Goal: Task Accomplishment & Management: Complete application form

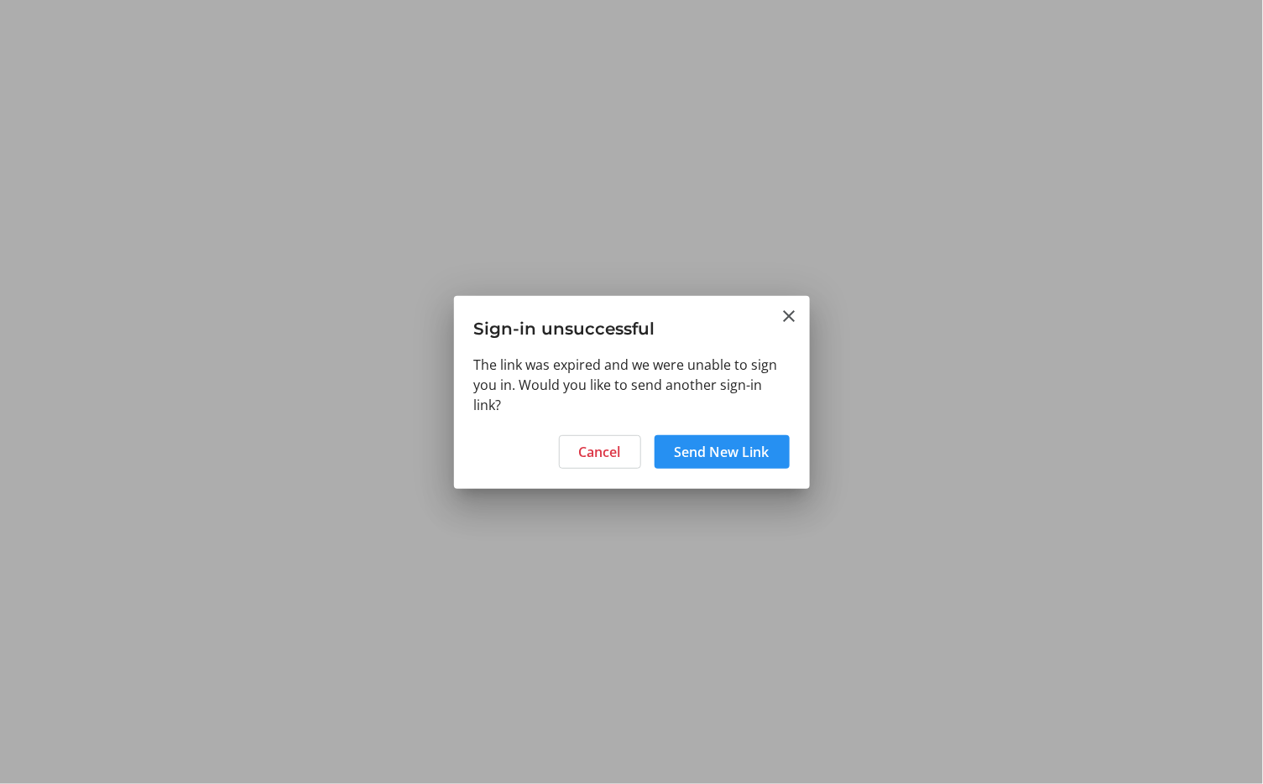
click at [725, 455] on span "Send New Link" at bounding box center [722, 452] width 95 height 20
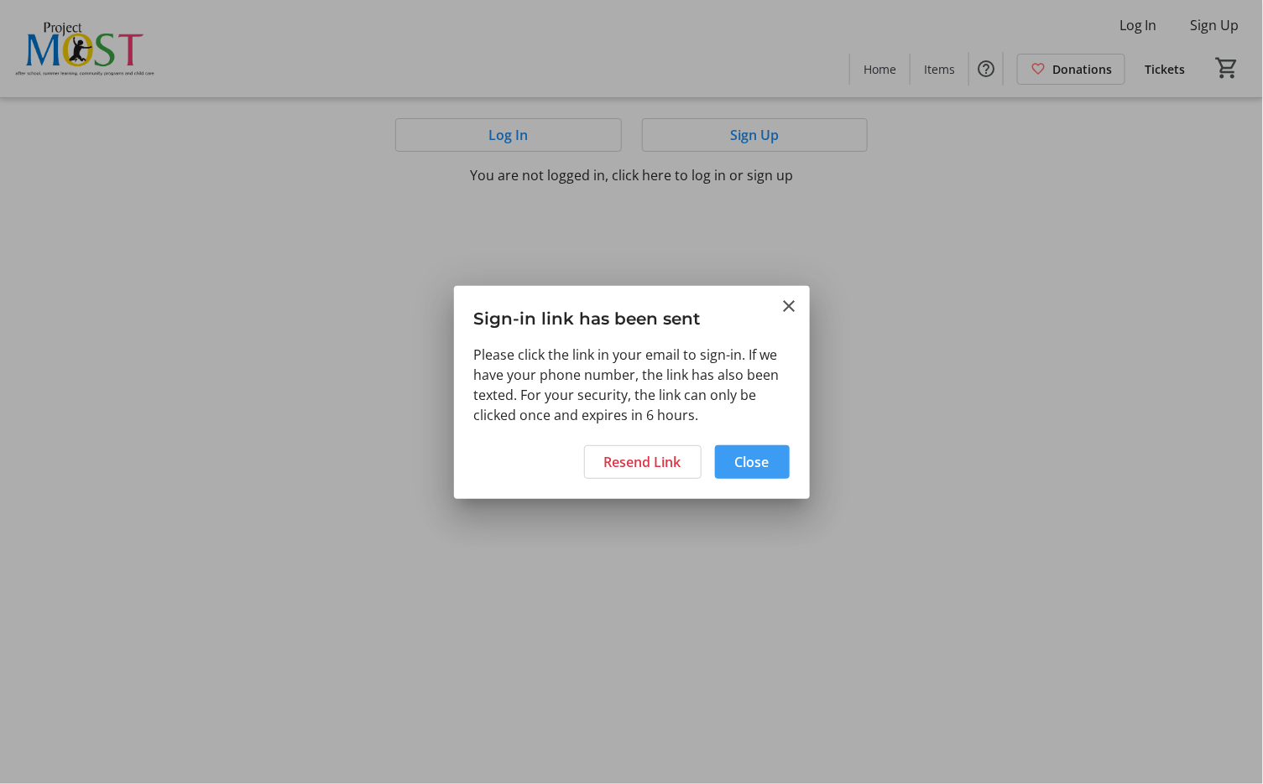
click at [758, 462] on span "Close" at bounding box center [752, 462] width 34 height 20
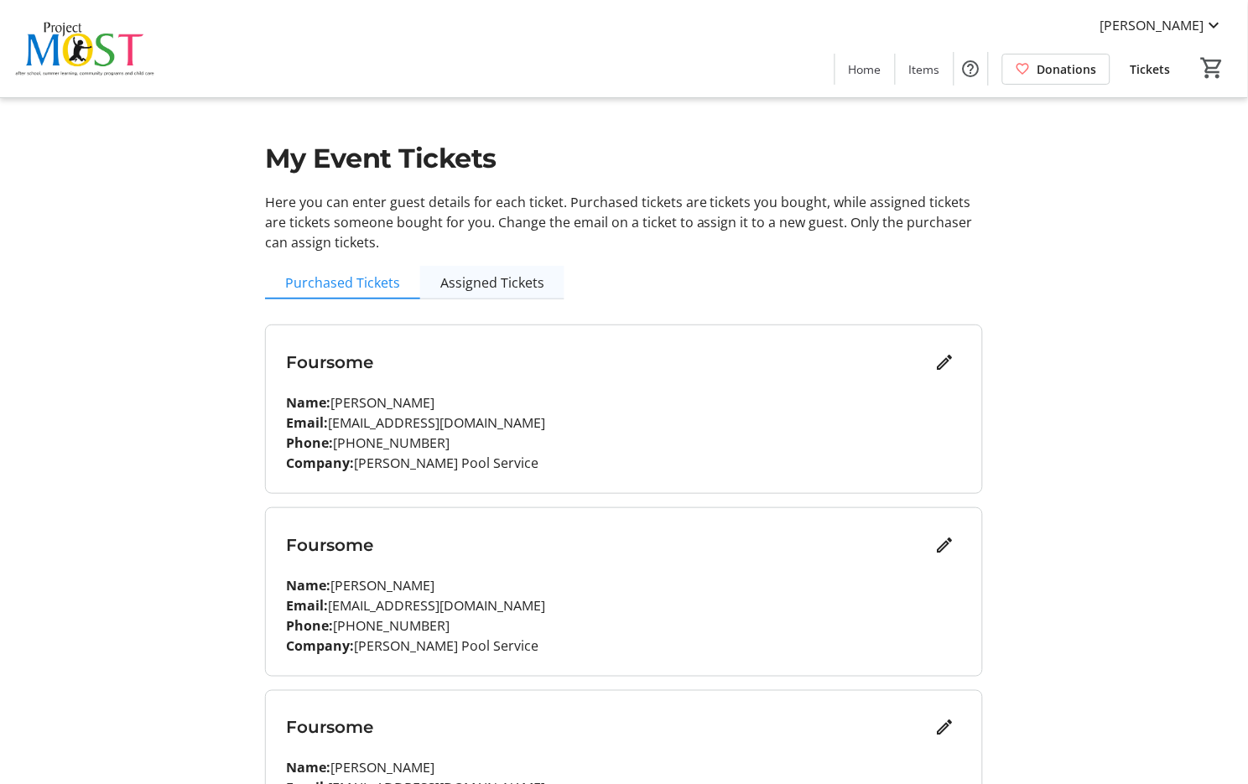
click at [501, 288] on span "Assigned Tickets" at bounding box center [492, 282] width 104 height 13
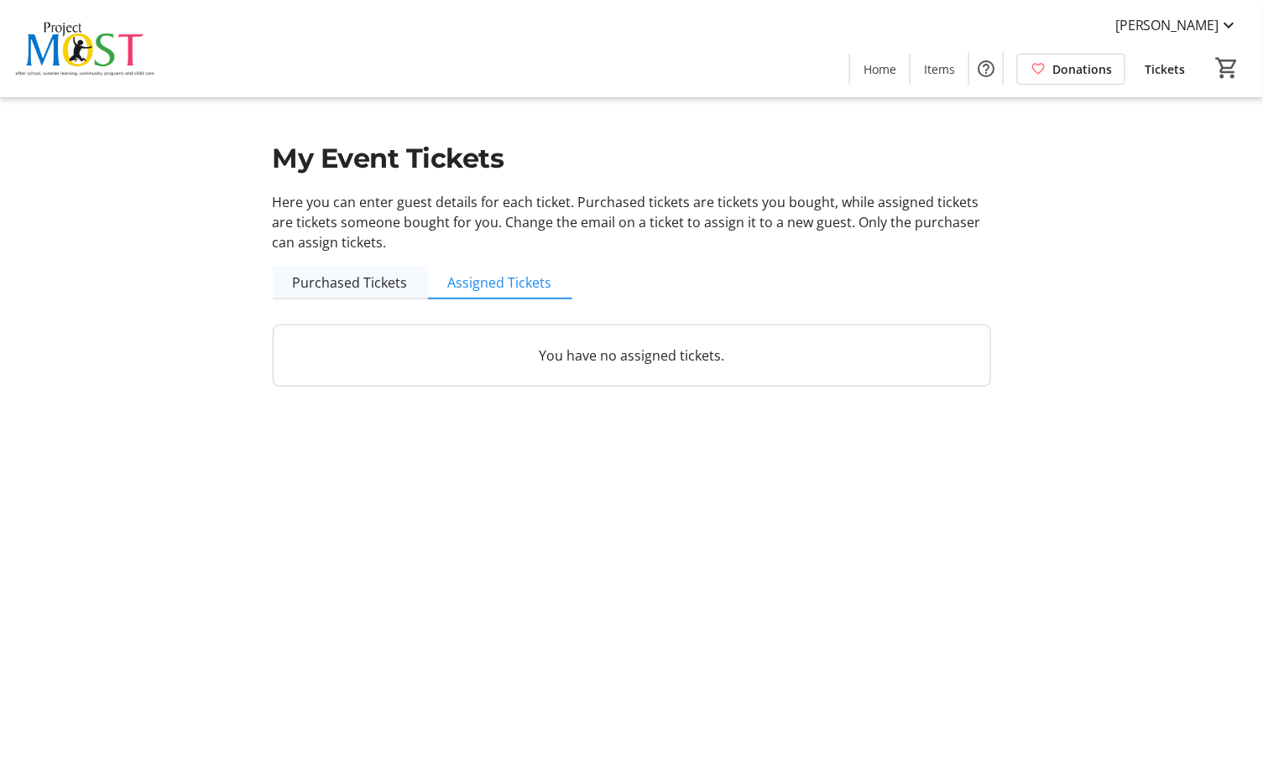
click at [308, 286] on span "Purchased Tickets" at bounding box center [350, 282] width 115 height 13
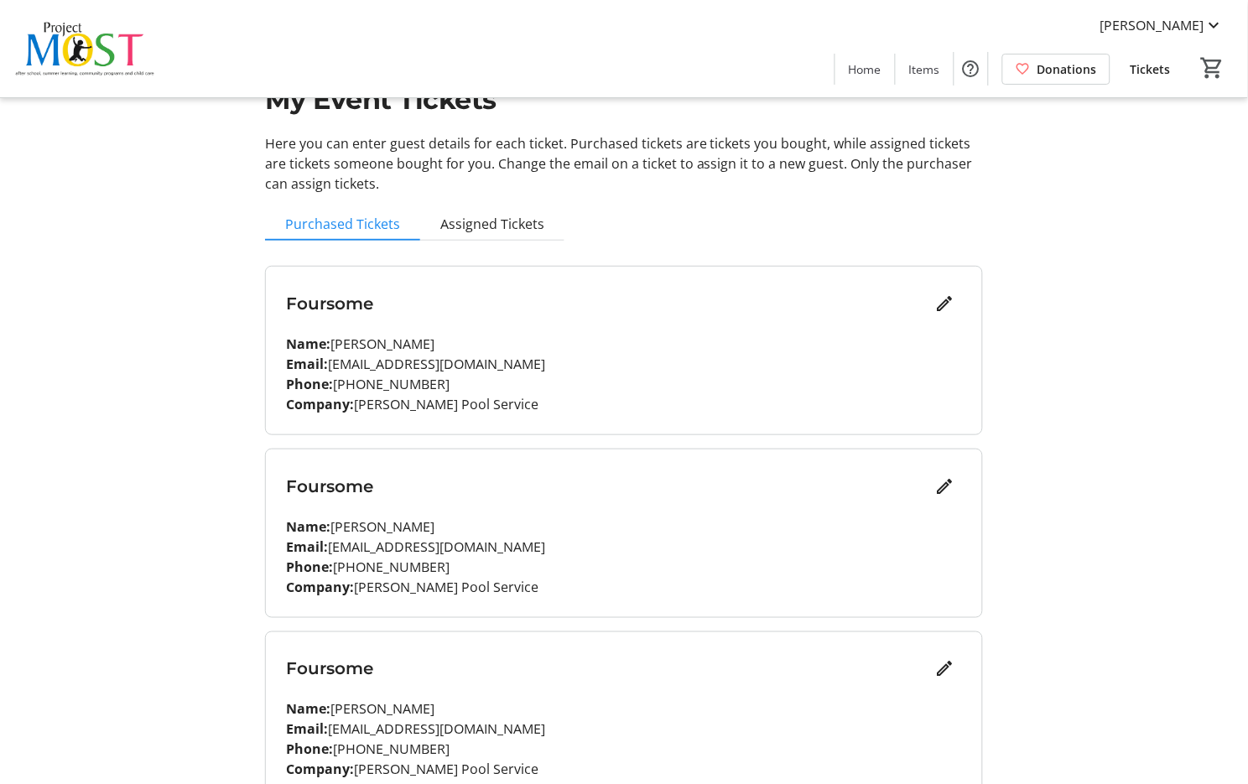
scroll to position [15, 0]
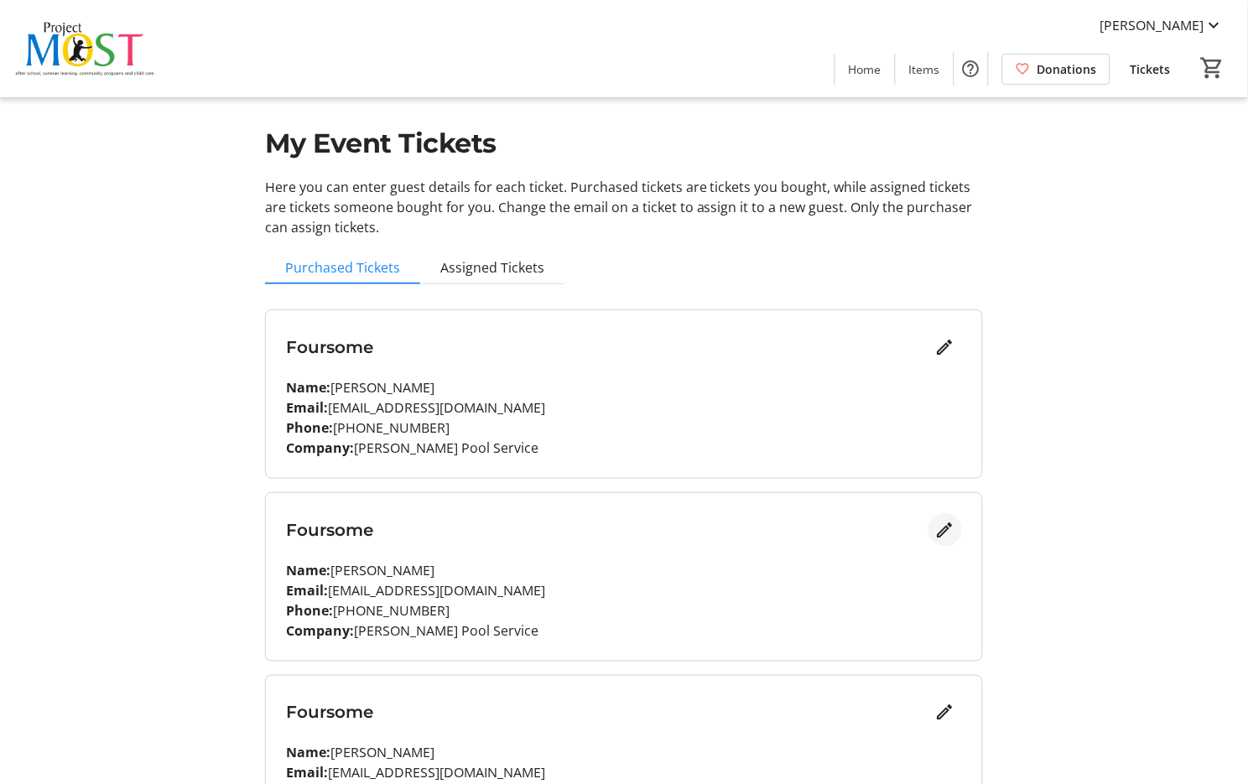
click at [935, 534] on mat-icon "Edit" at bounding box center [945, 530] width 20 height 20
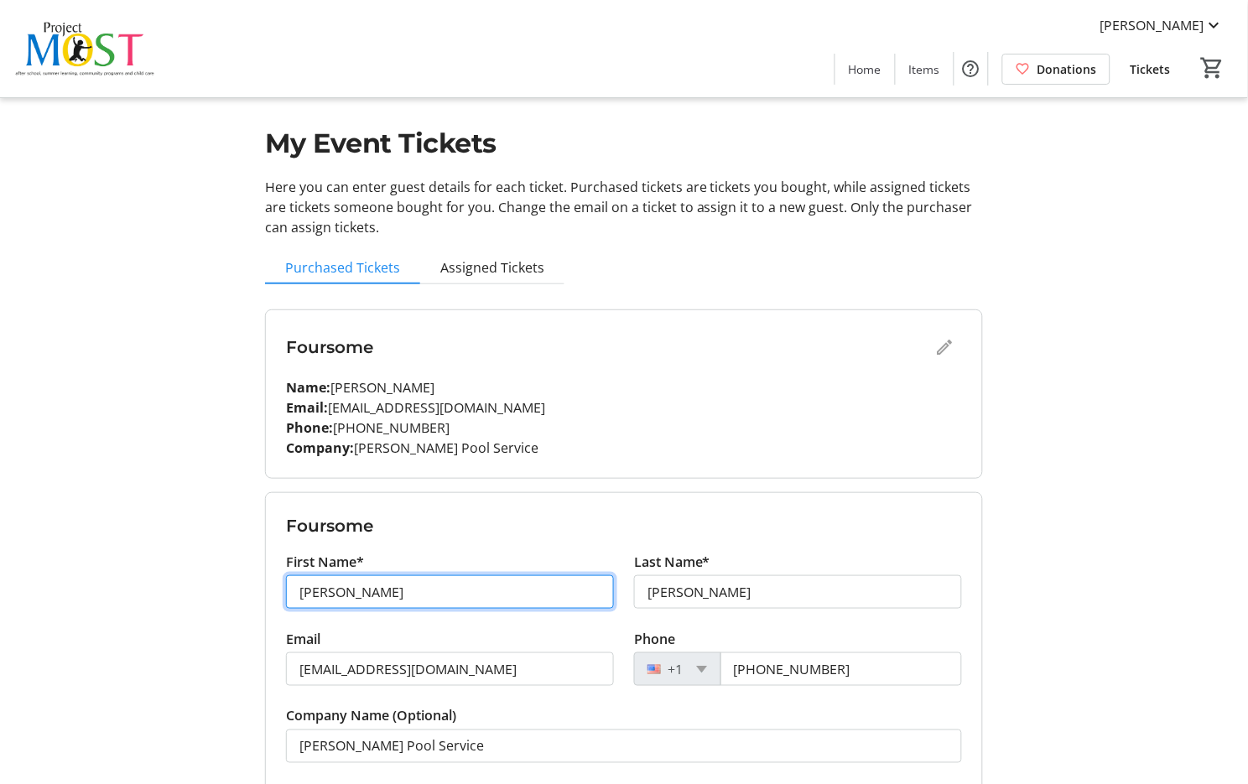
drag, startPoint x: 348, startPoint y: 585, endPoint x: 267, endPoint y: 584, distance: 81.4
click at [267, 584] on form "Foursome First Name* [PERSON_NAME] Last Name* [PERSON_NAME] Email [EMAIL_ADDRES…" at bounding box center [624, 671] width 716 height 357
type input "[PERSON_NAME]"
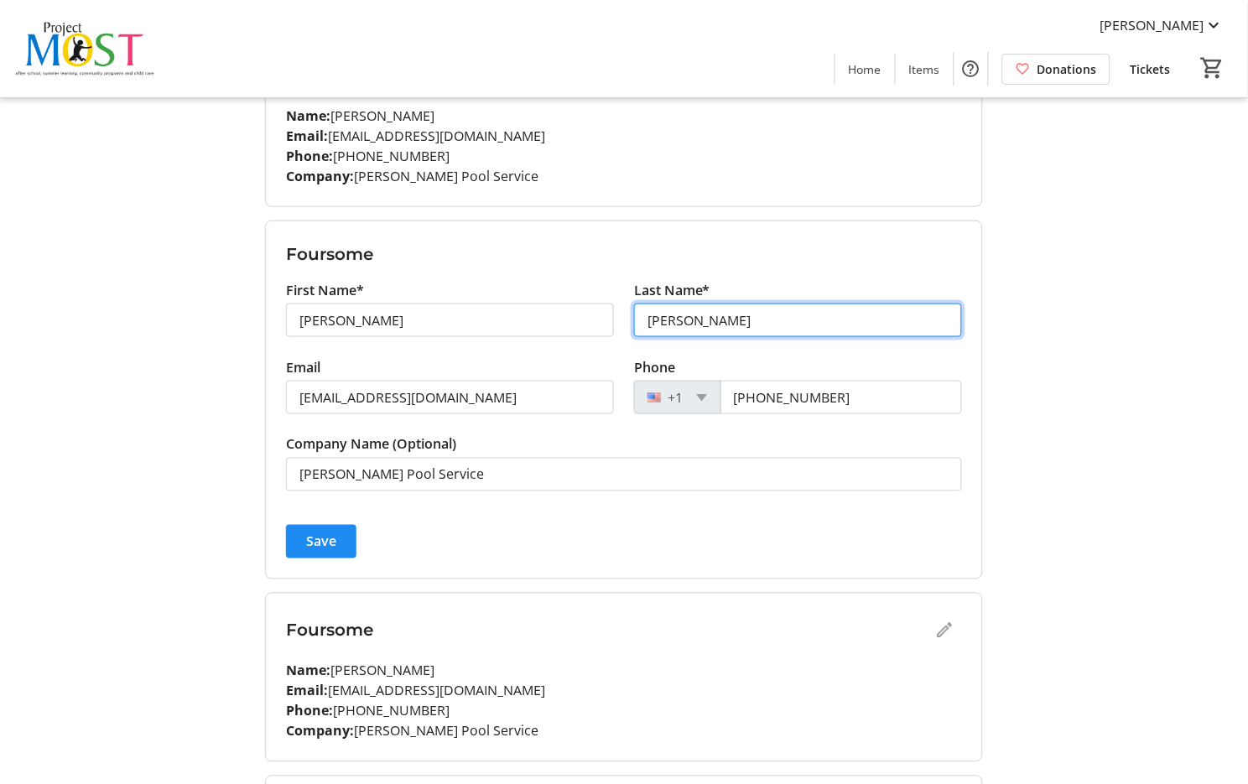
scroll to position [326, 0]
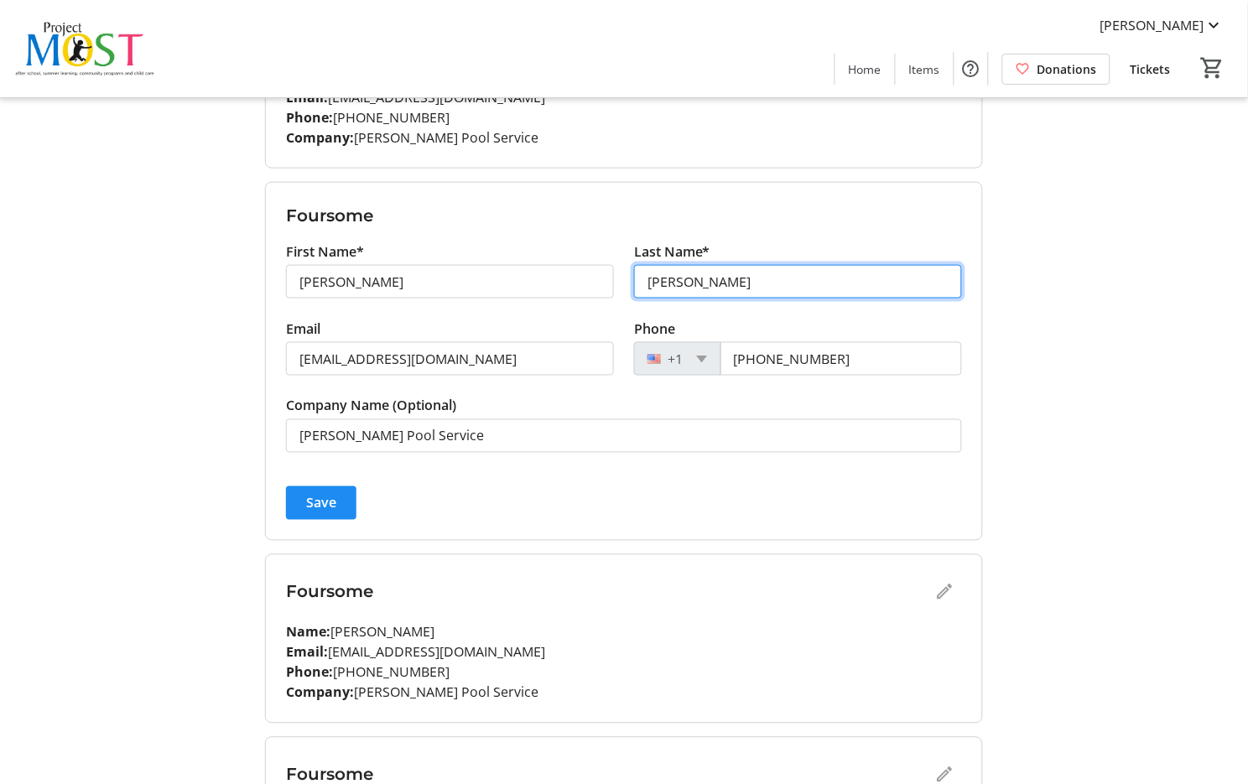
type input "[PERSON_NAME]"
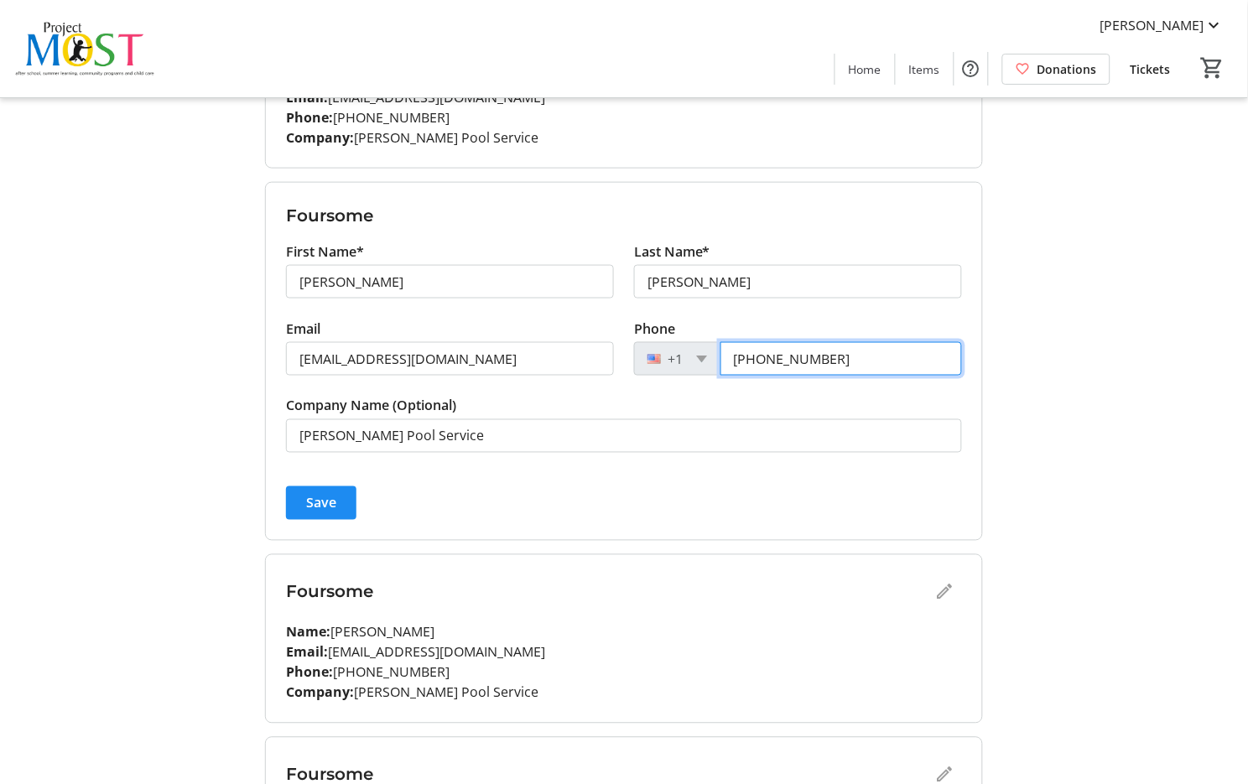
drag, startPoint x: 846, startPoint y: 365, endPoint x: 740, endPoint y: 358, distance: 105.9
click at [740, 358] on input "[PHONE_NUMBER]" at bounding box center [842, 359] width 242 height 34
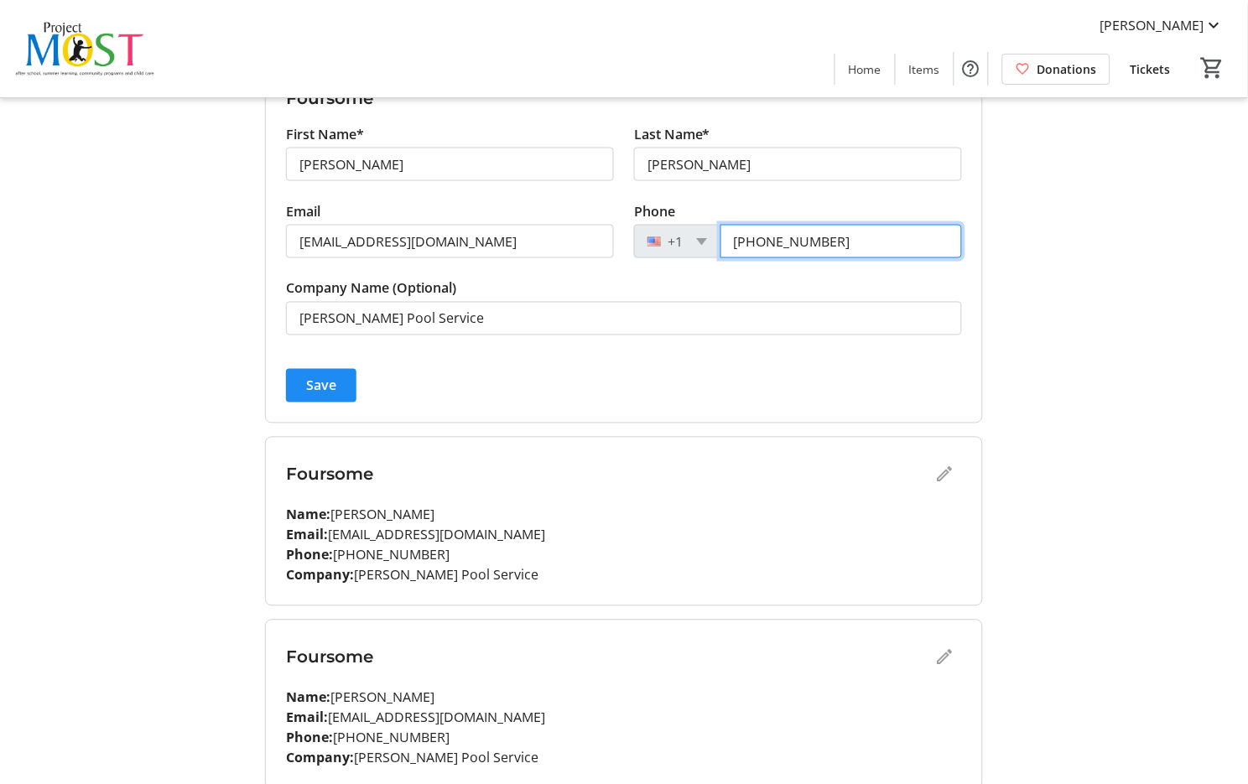
scroll to position [482, 0]
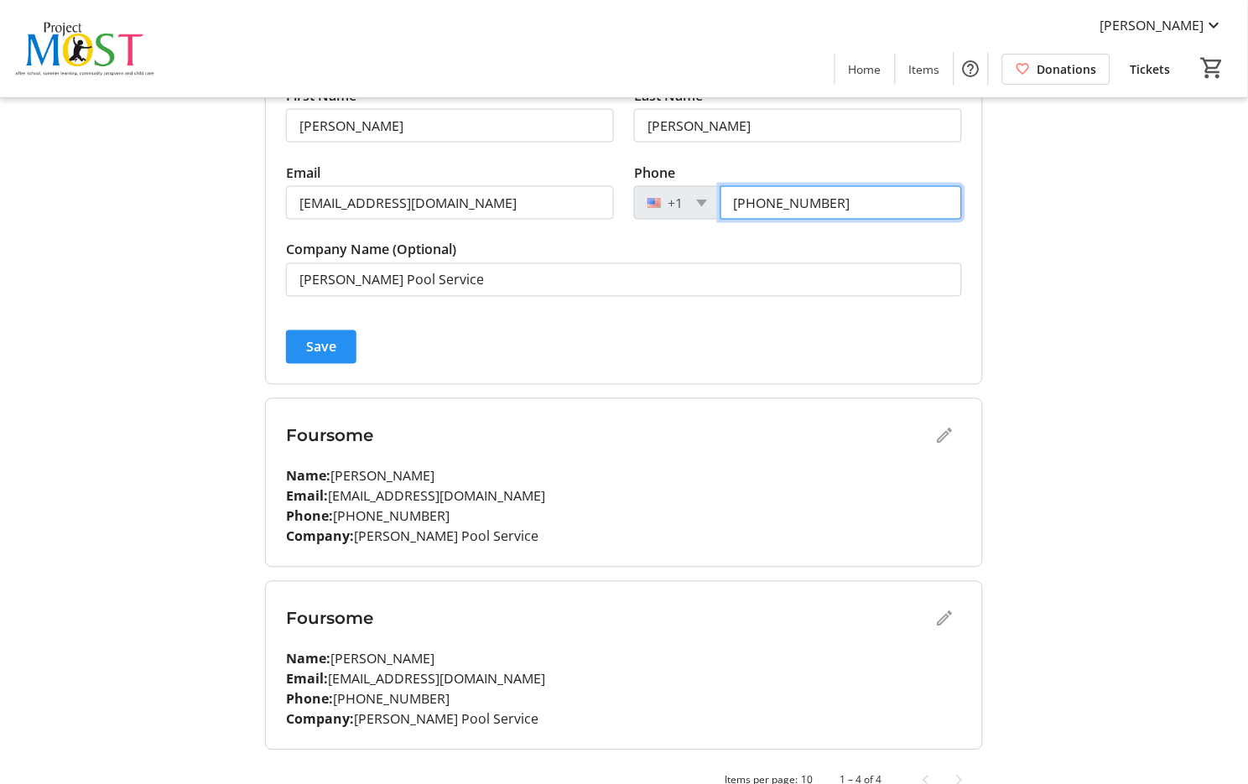
type input "[PHONE_NUMBER]"
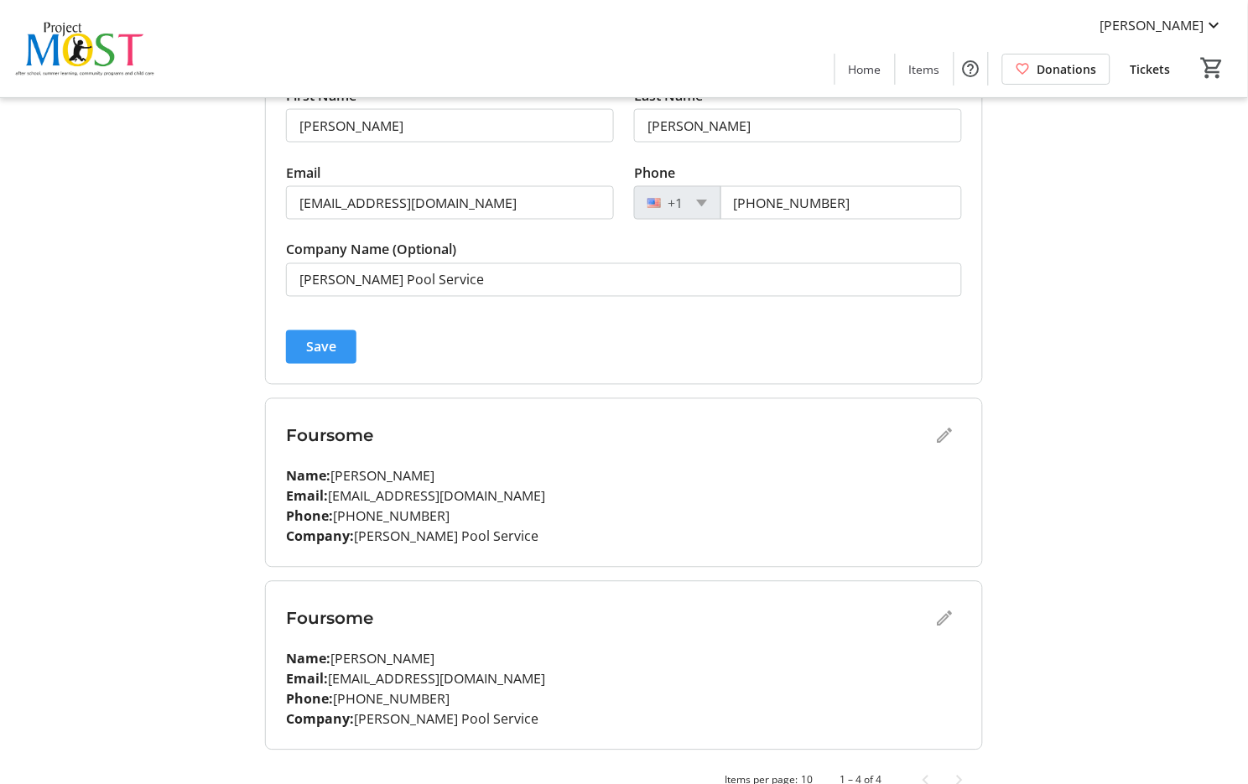
click at [330, 352] on span "Save" at bounding box center [321, 347] width 30 height 20
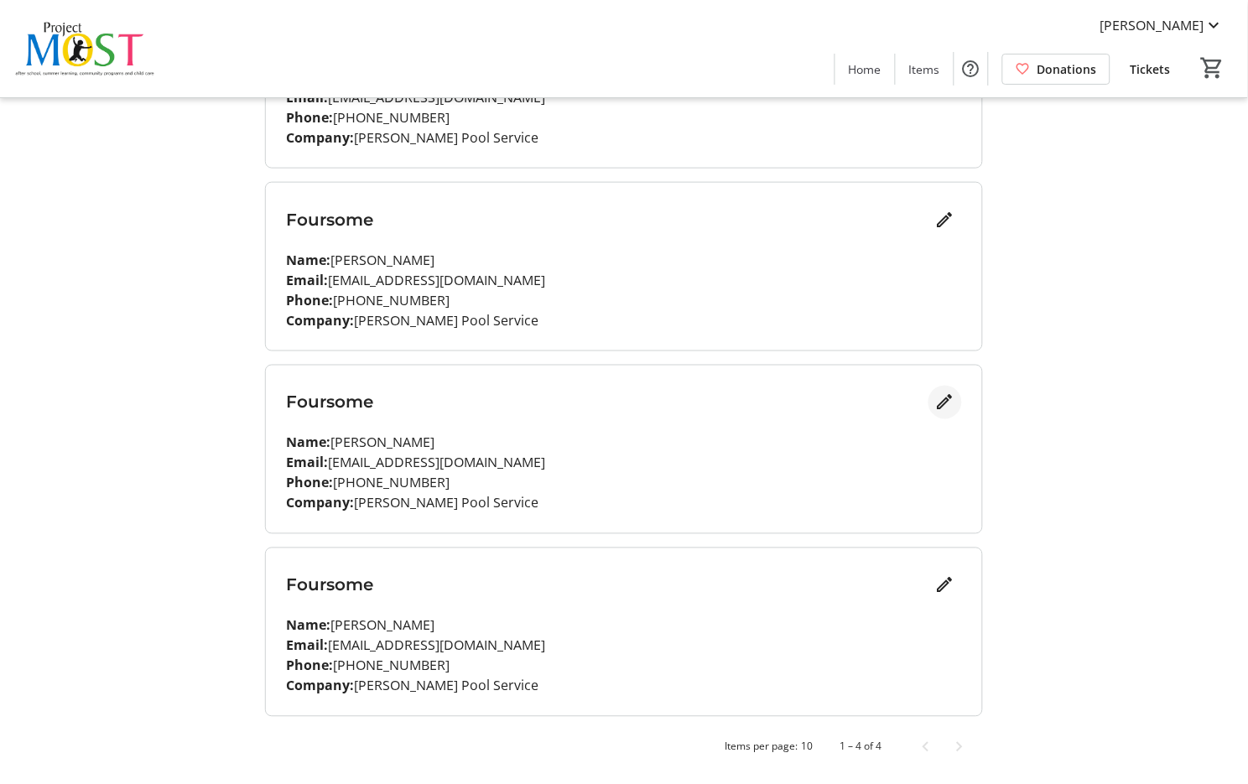
click at [945, 400] on mat-icon "Edit" at bounding box center [945, 403] width 20 height 20
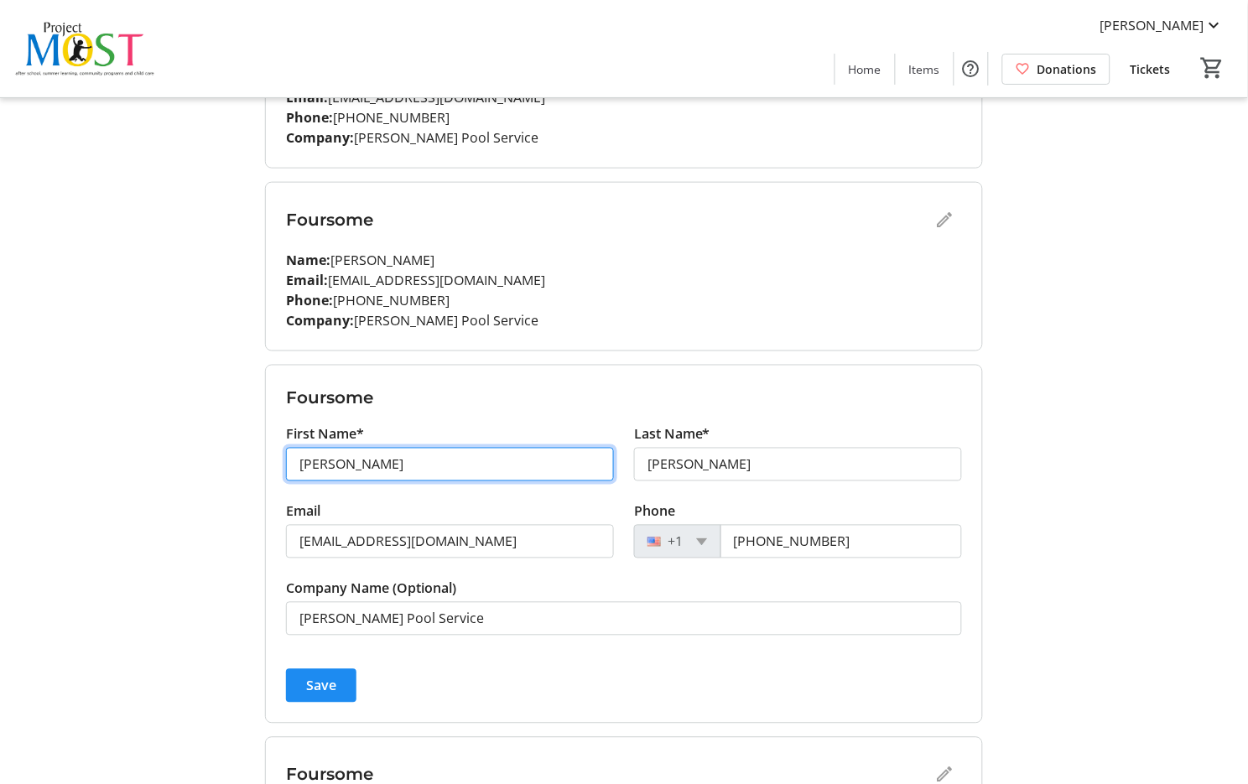
drag, startPoint x: 446, startPoint y: 466, endPoint x: 237, endPoint y: 455, distance: 209.2
click at [237, 455] on div "My Event Tickets Here you can enter guest details for each ticket. Purchased ti…" at bounding box center [623, 324] width 1107 height 1300
type input "[PERSON_NAME]"
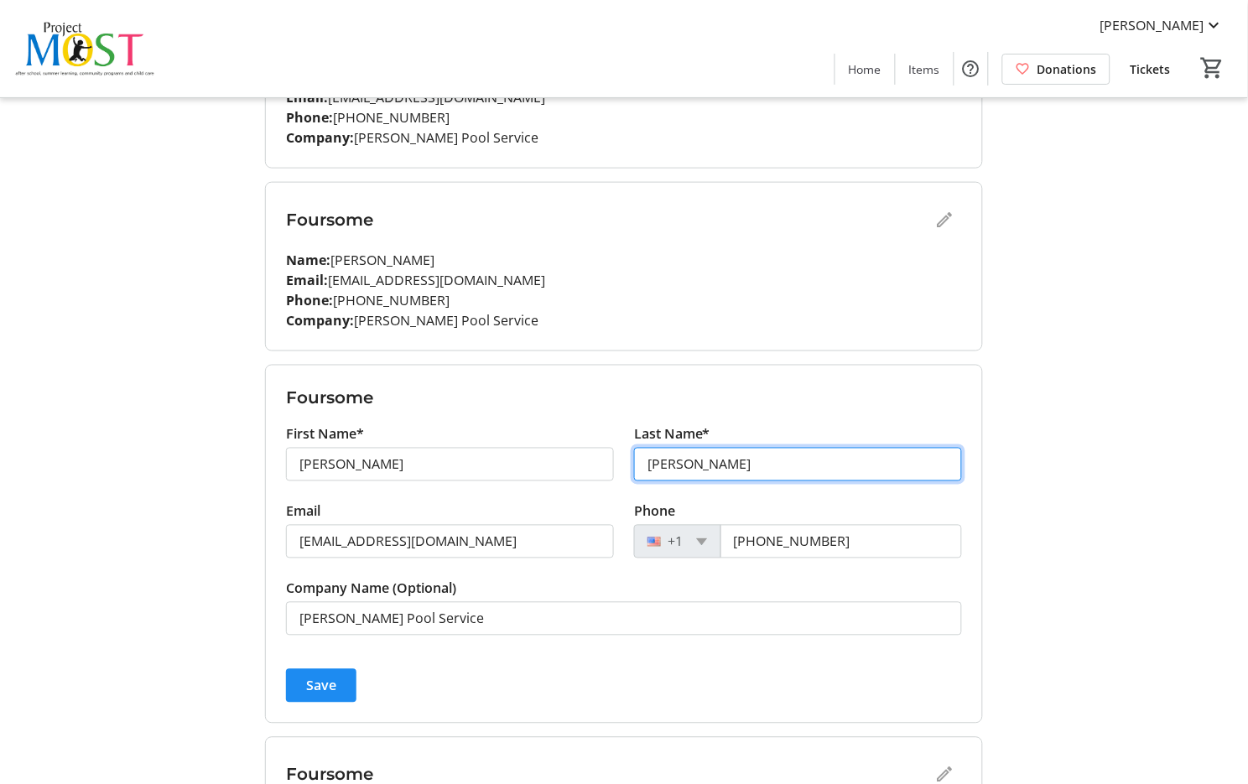
type input "[PERSON_NAME]"
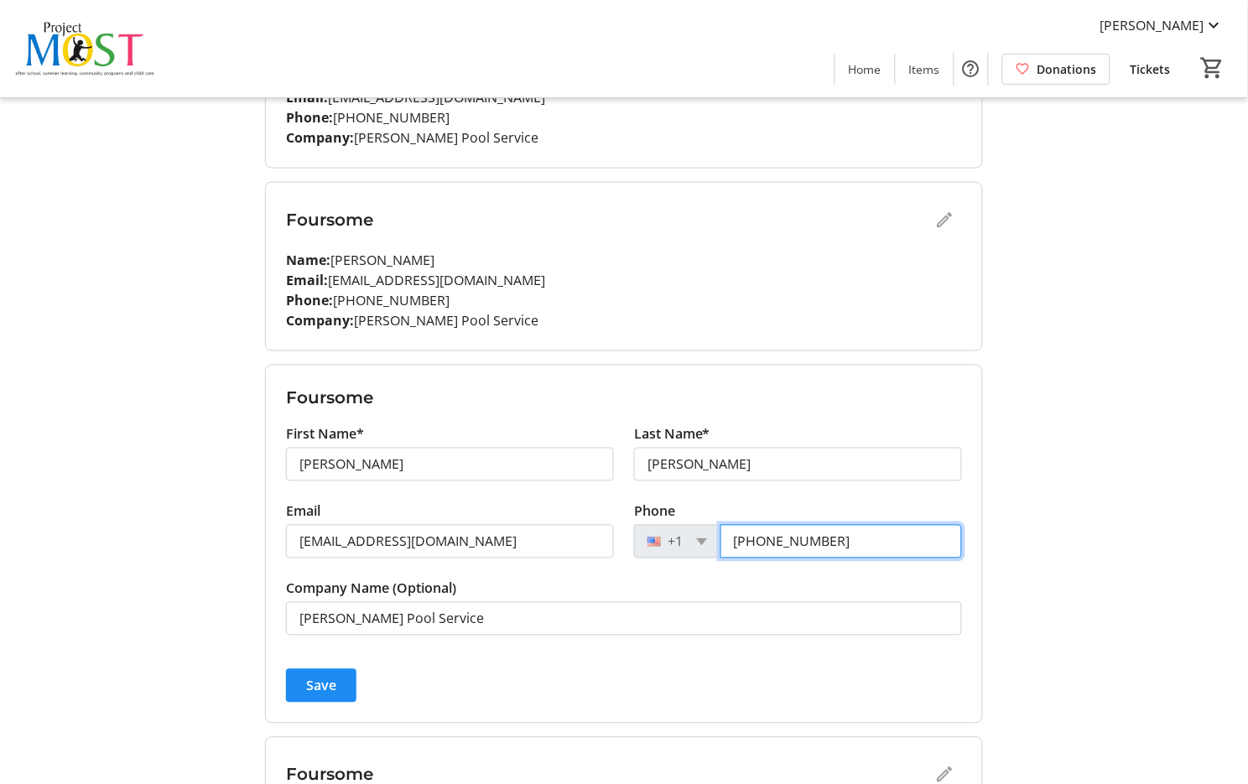
drag, startPoint x: 711, startPoint y: 540, endPoint x: 633, endPoint y: 540, distance: 78.9
click at [633, 540] on div "Phone [PHONE_NUMBER]" at bounding box center [798, 540] width 348 height 77
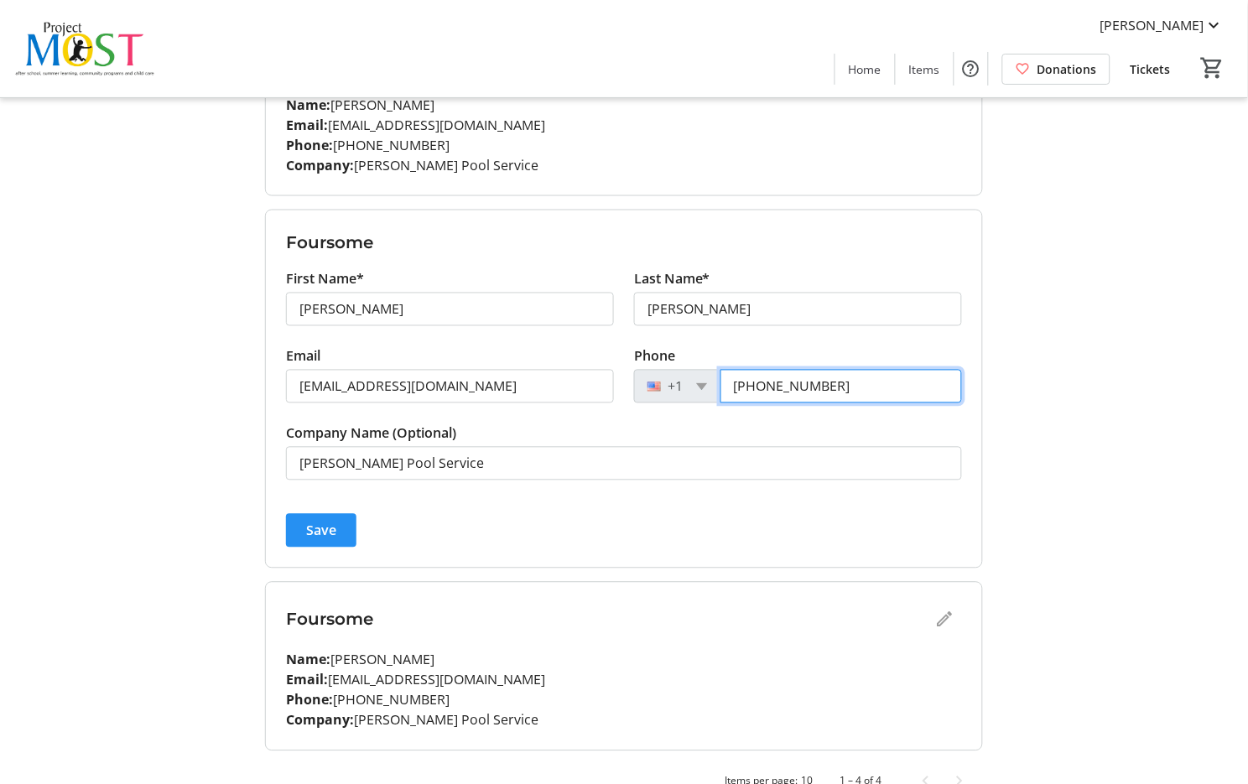
type input "[PHONE_NUMBER]"
click at [332, 535] on span "Save" at bounding box center [321, 531] width 30 height 20
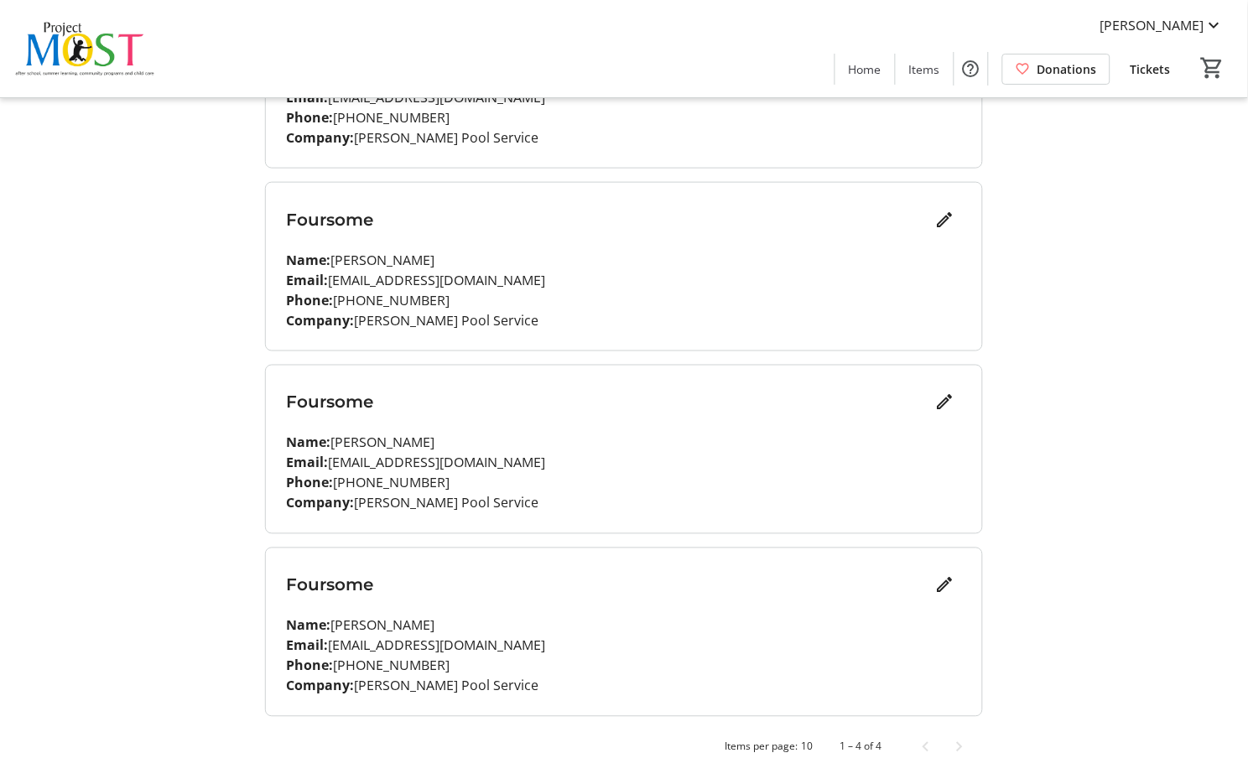
scroll to position [326, 0]
click at [943, 582] on mat-icon "Edit" at bounding box center [945, 586] width 20 height 20
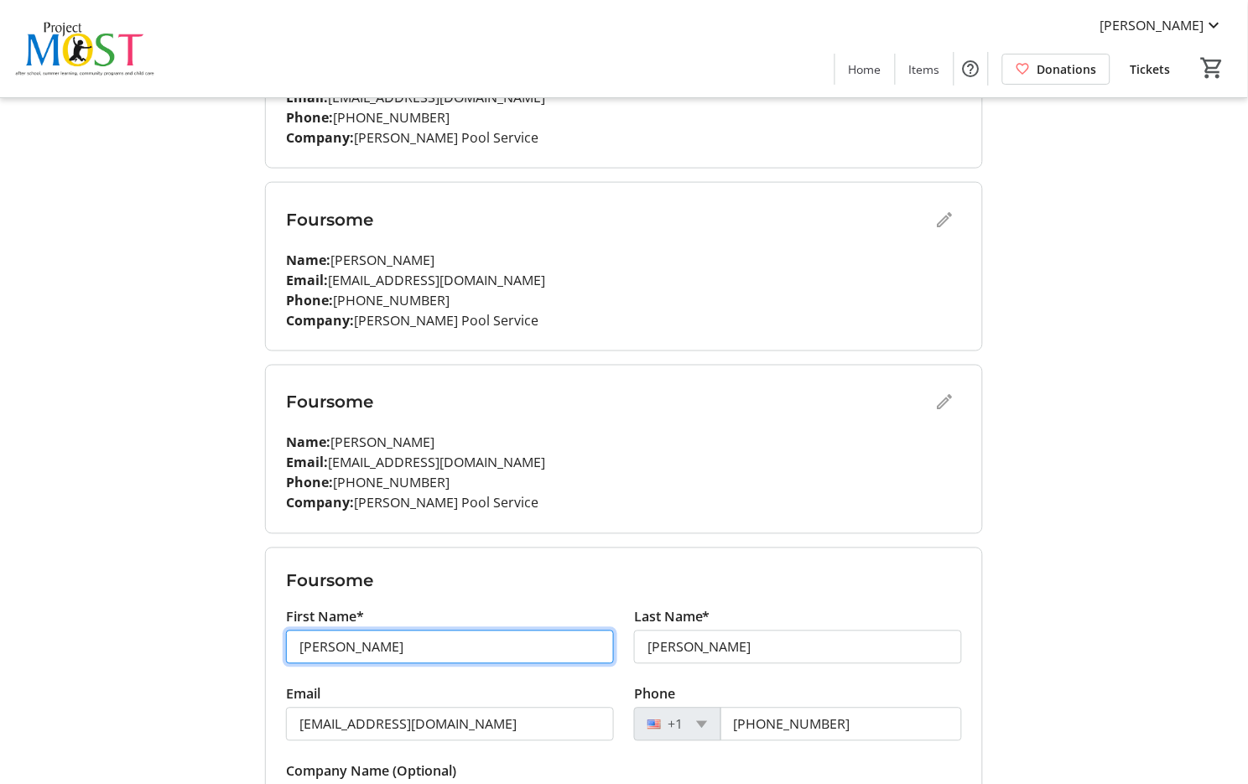
drag, startPoint x: 391, startPoint y: 650, endPoint x: 238, endPoint y: 652, distance: 152.7
click at [238, 652] on div "My Event Tickets Here you can enter guest details for each ticket. Purchased ti…" at bounding box center [623, 324] width 1107 height 1300
type input "Jo"
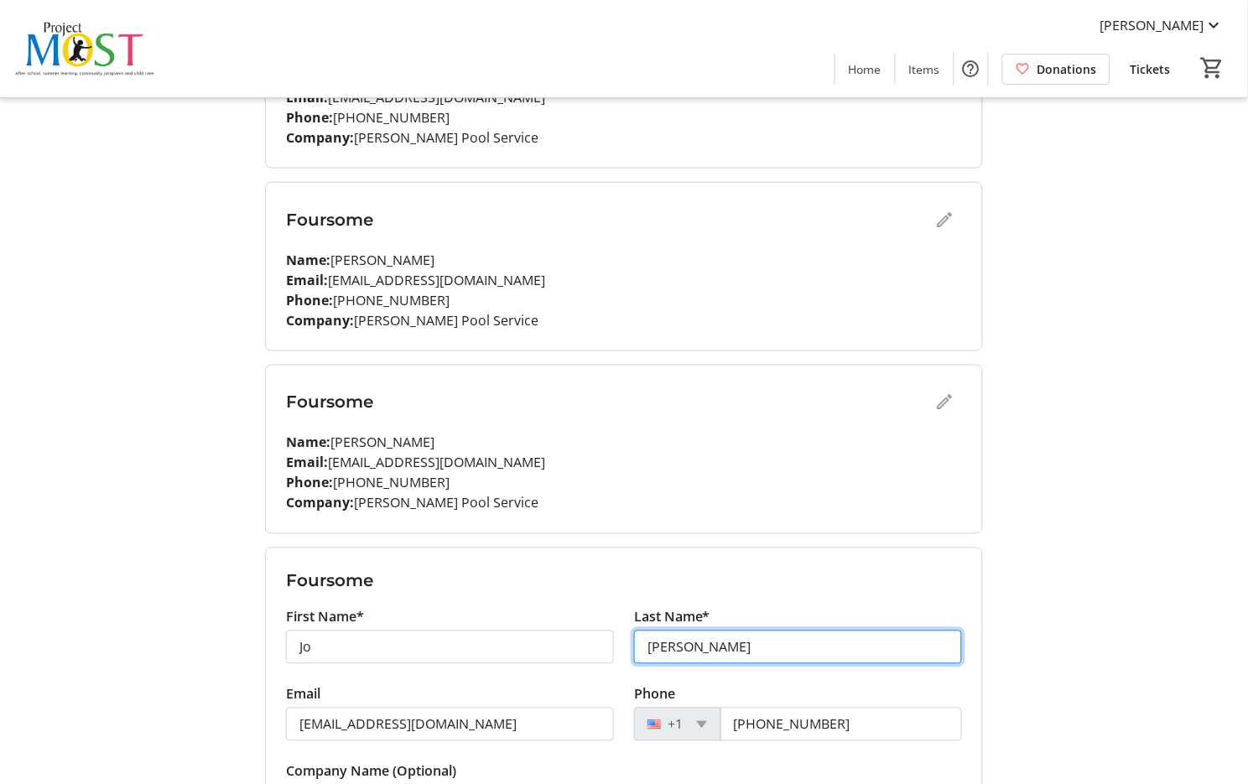
type input "[PERSON_NAME]"
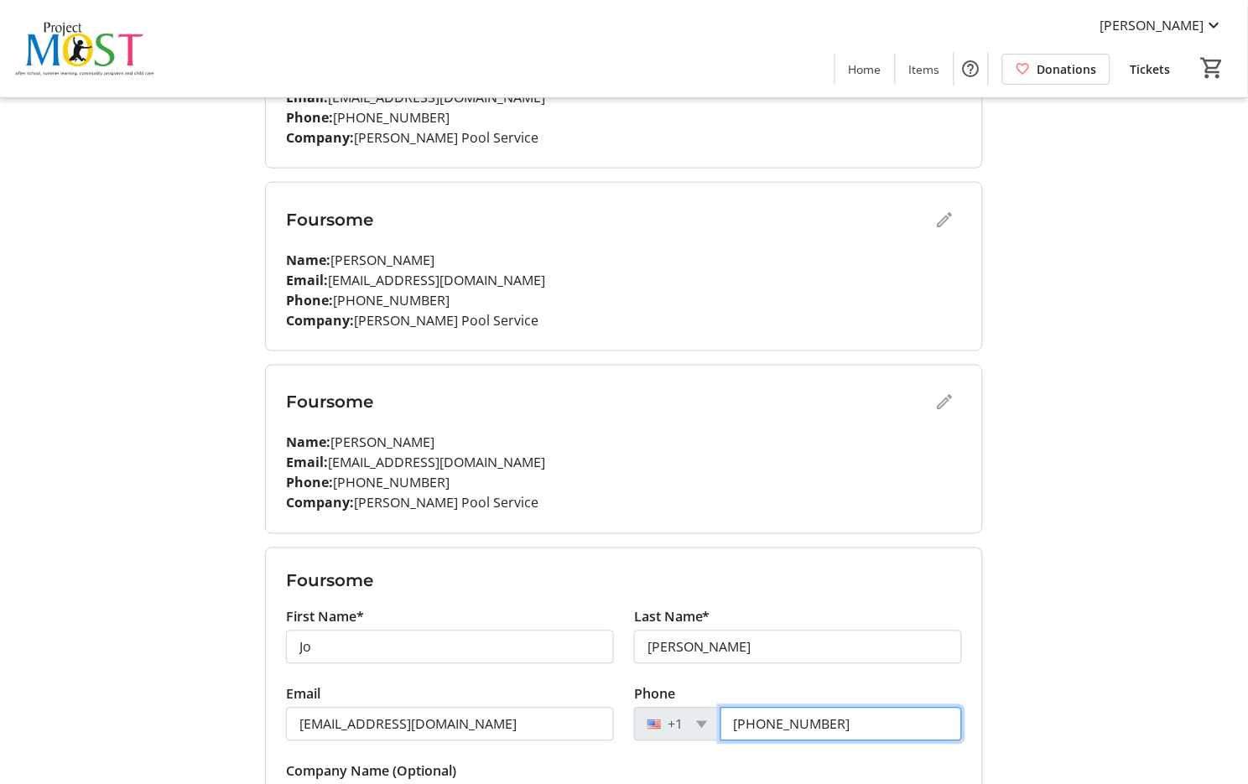
drag, startPoint x: 846, startPoint y: 722, endPoint x: 539, endPoint y: 721, distance: 306.2
click at [539, 722] on div "Email [EMAIL_ADDRESS][DOMAIN_NAME] Phone [PHONE_NUMBER]" at bounding box center [624, 723] width 696 height 77
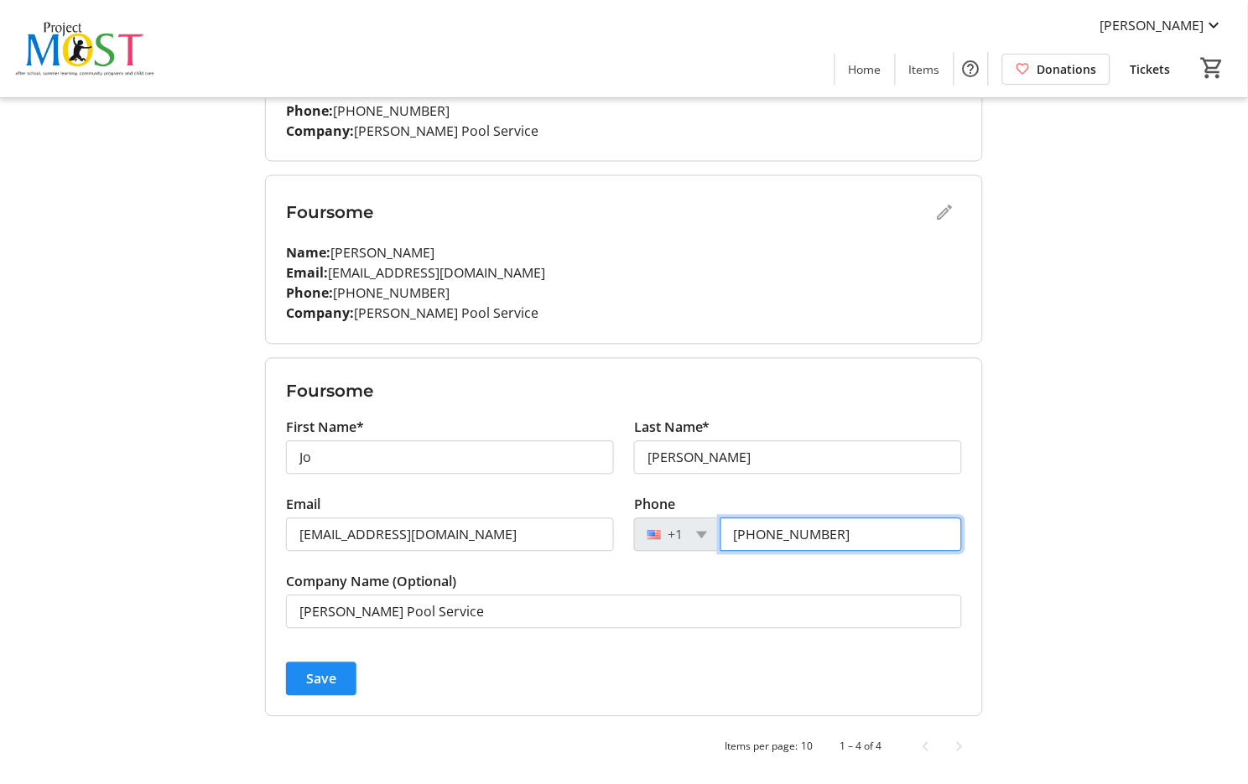
scroll to position [516, 0]
type input "[PHONE_NUMBER]"
click at [337, 680] on span "submit" at bounding box center [321, 679] width 70 height 40
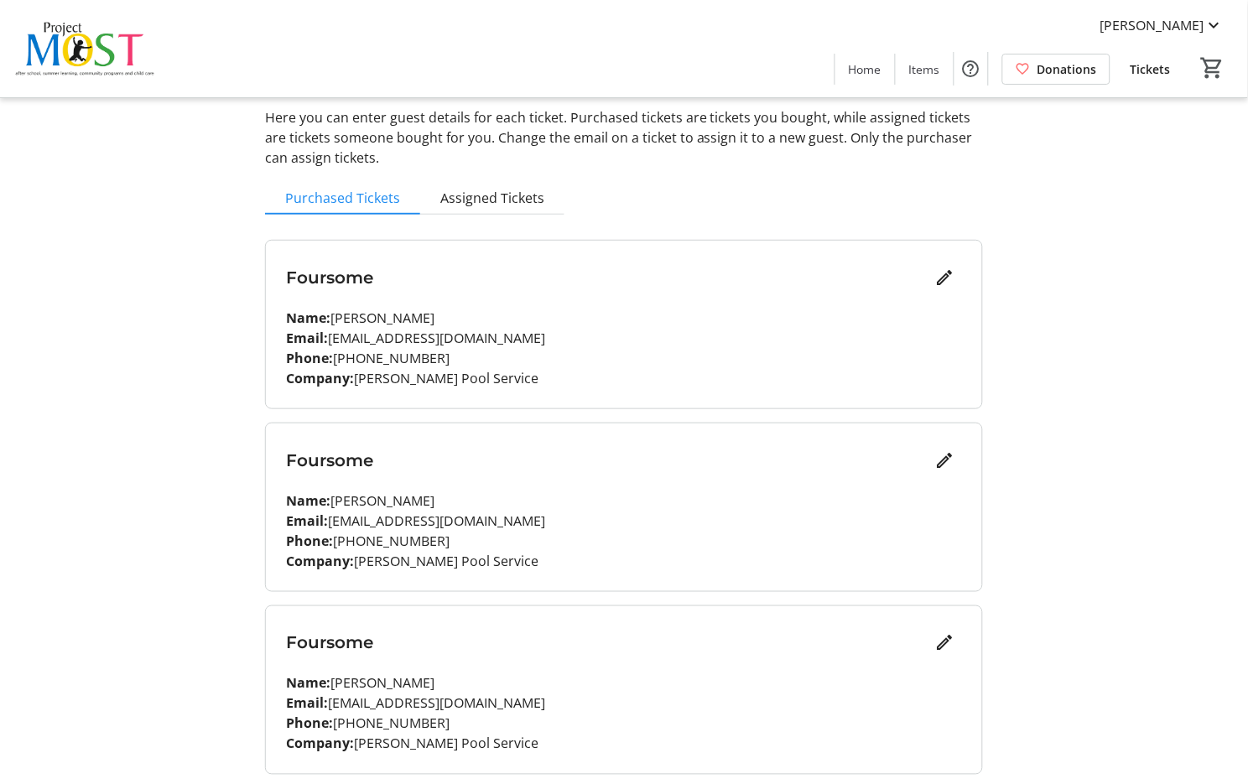
scroll to position [0, 0]
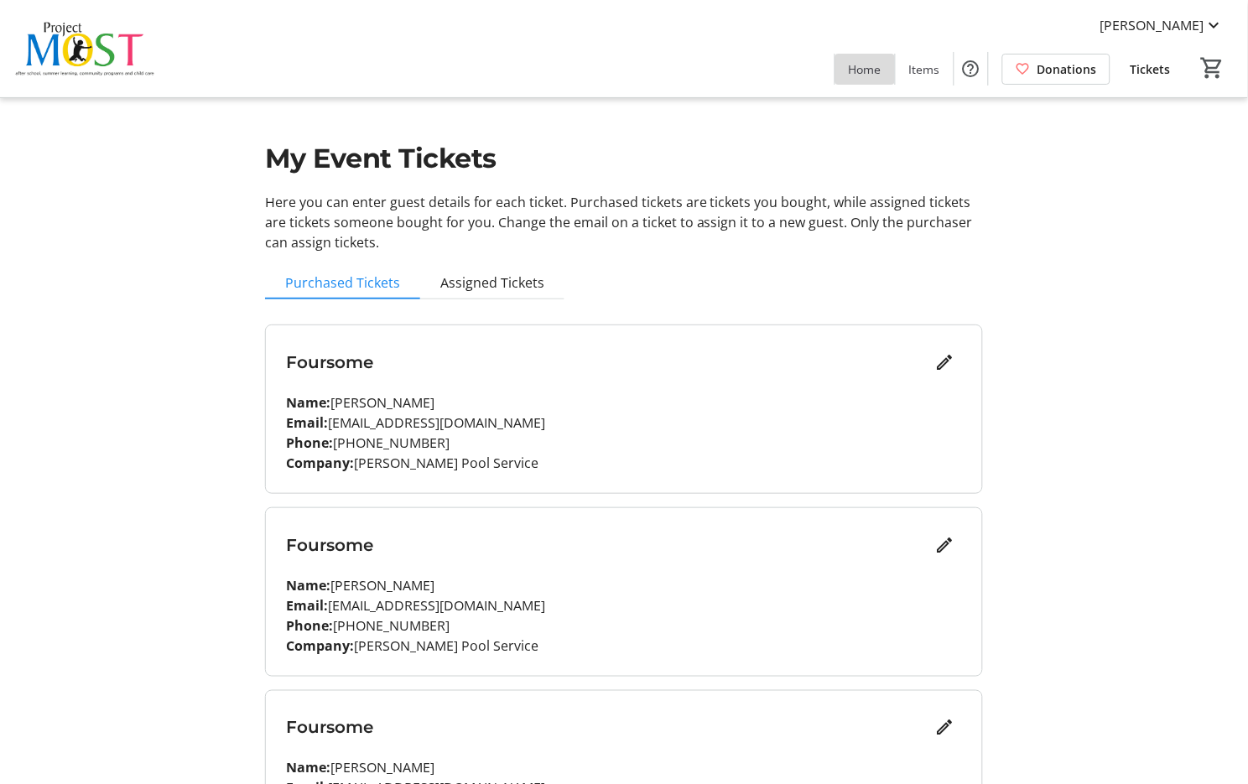
click at [868, 69] on span "Home" at bounding box center [865, 69] width 33 height 18
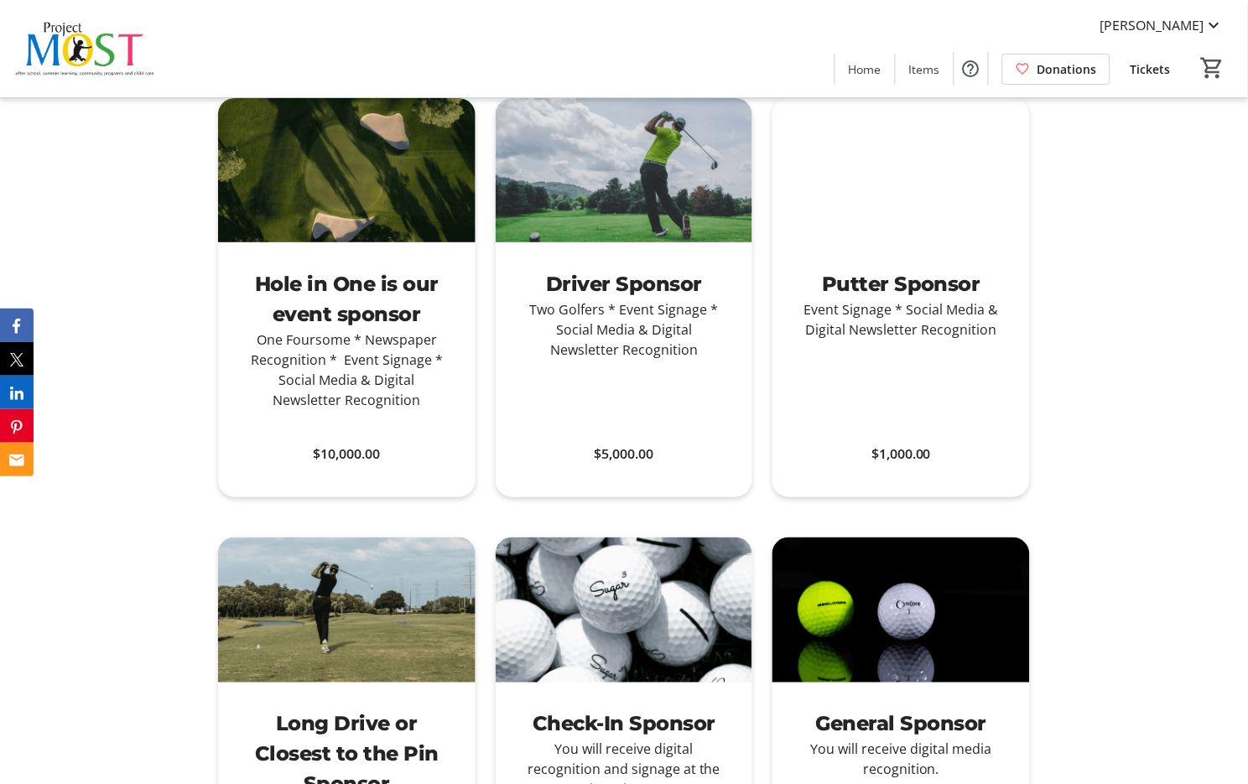
scroll to position [776, 0]
